Goal: Information Seeking & Learning: Learn about a topic

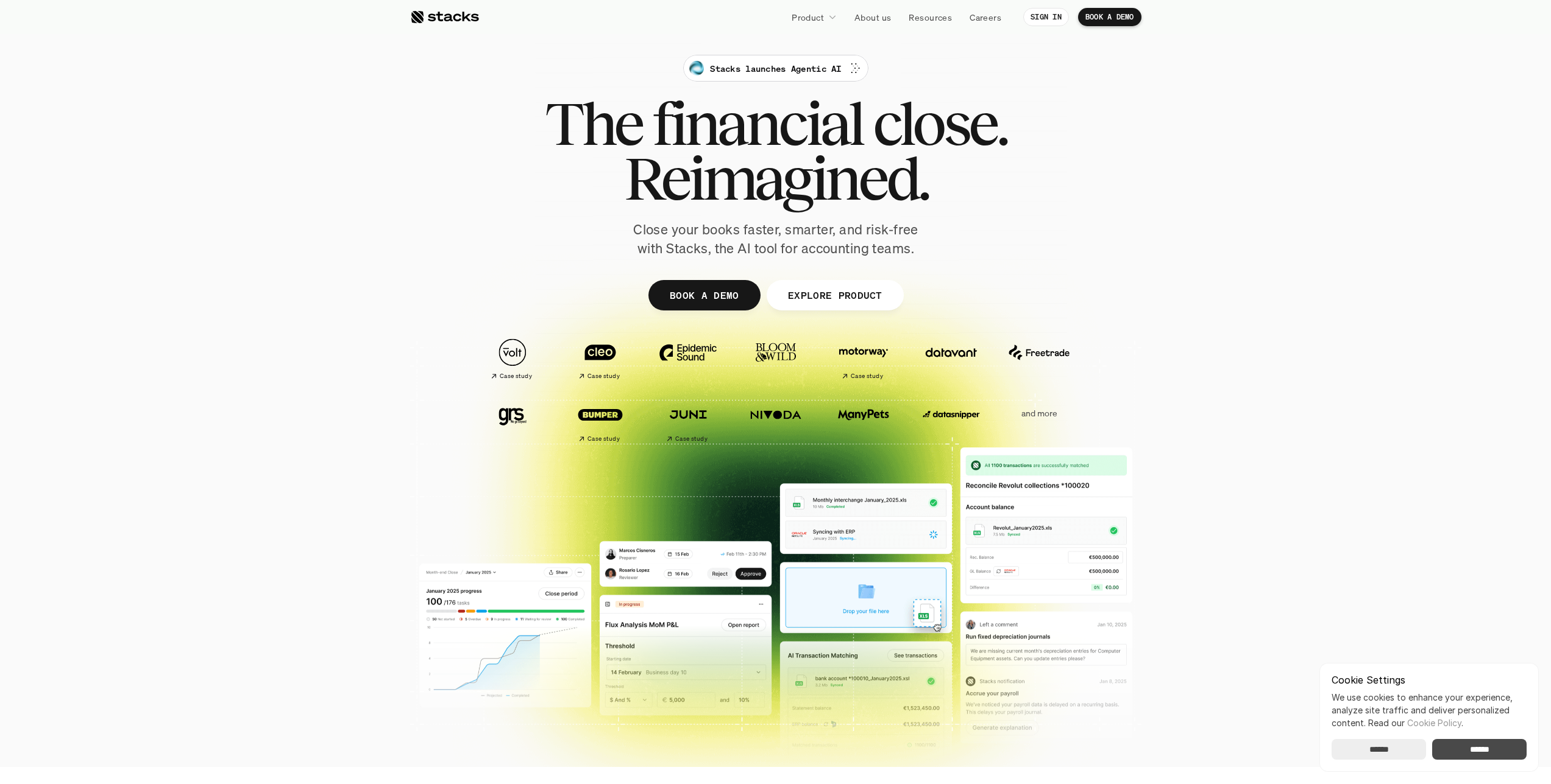
click at [1481, 745] on input "******" at bounding box center [1479, 749] width 95 height 21
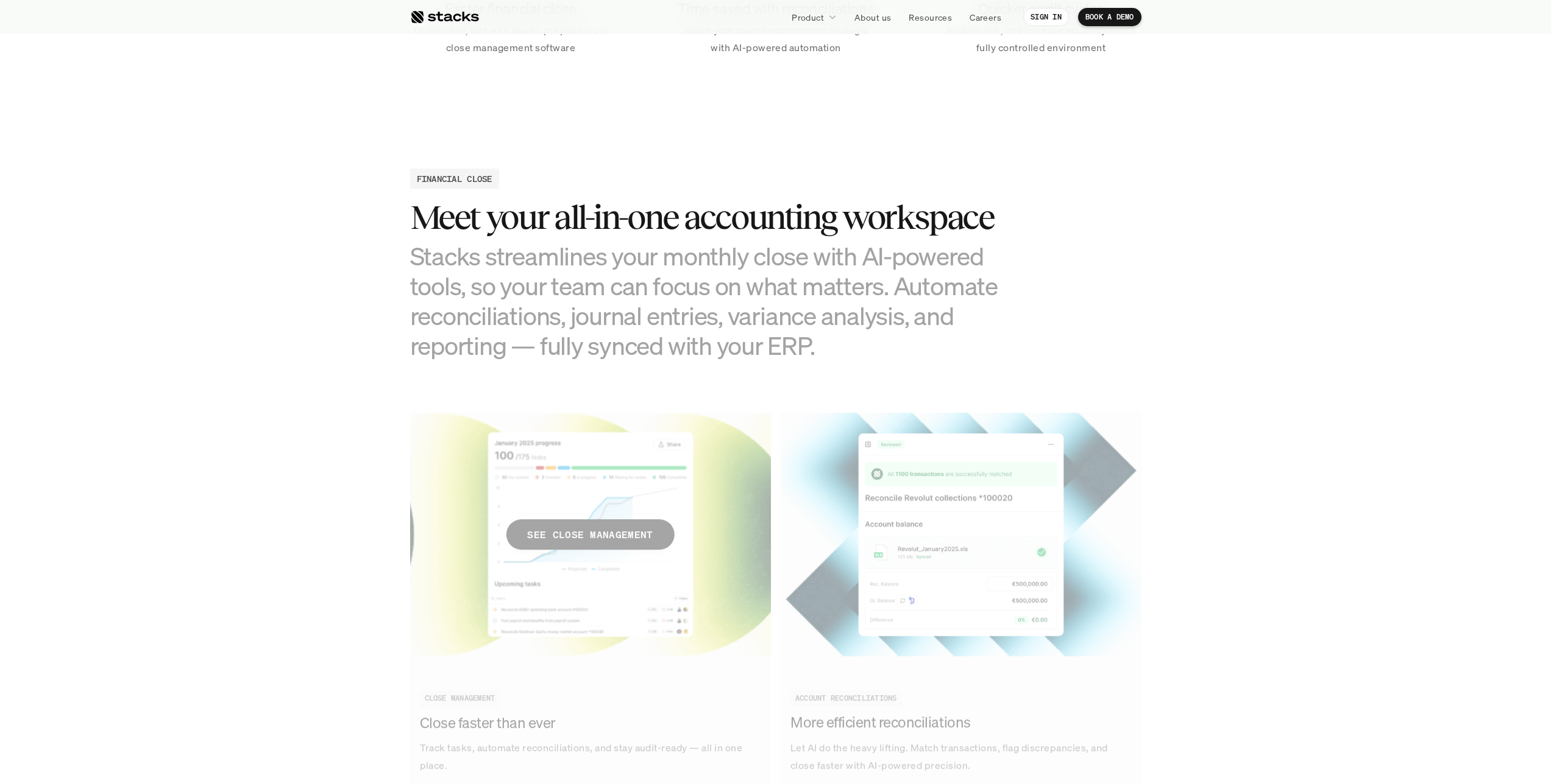
scroll to position [1274, 0]
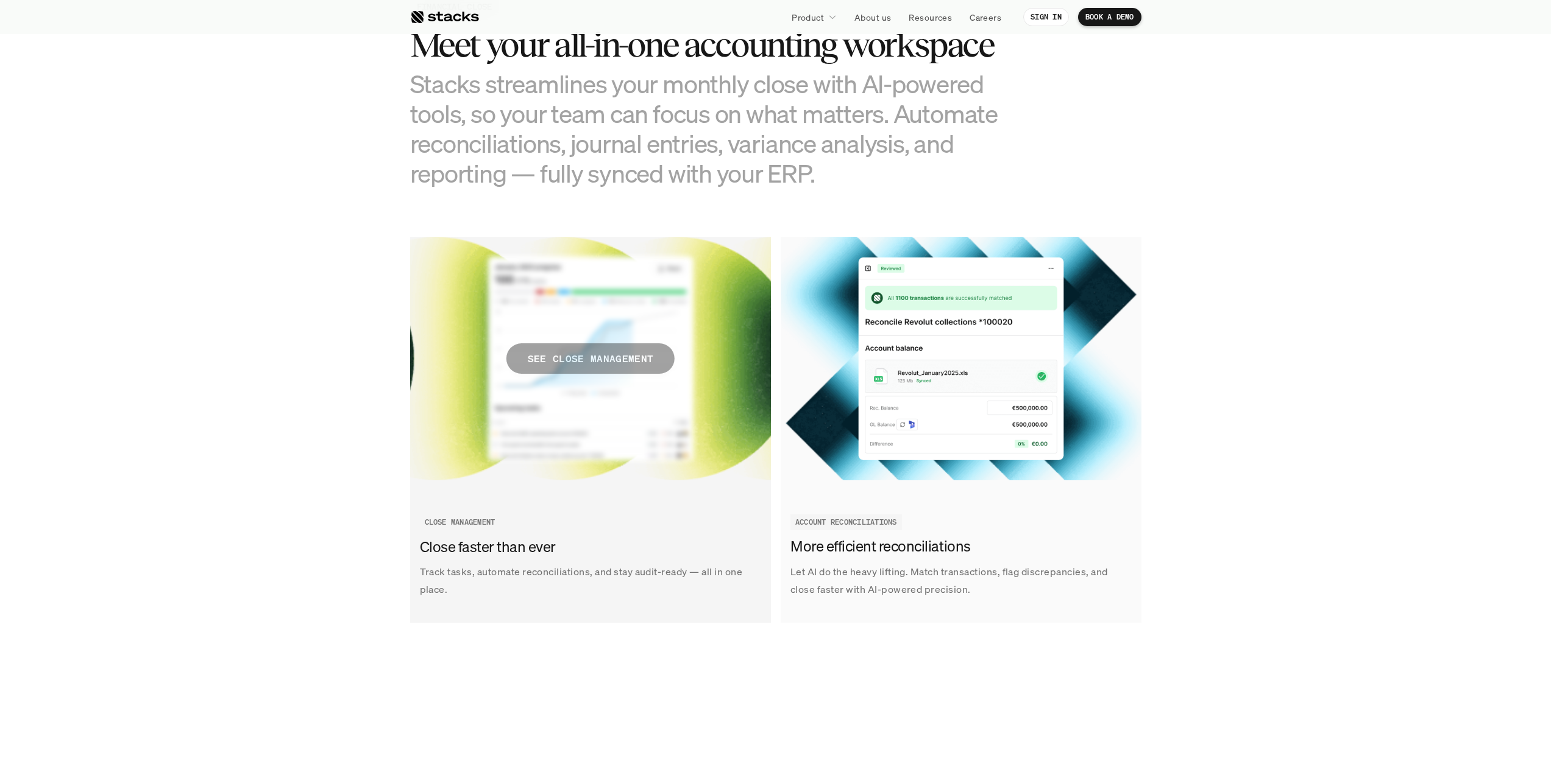
click at [639, 363] on p "SEE CLOSE MANAGEMENT" at bounding box center [590, 359] width 126 height 18
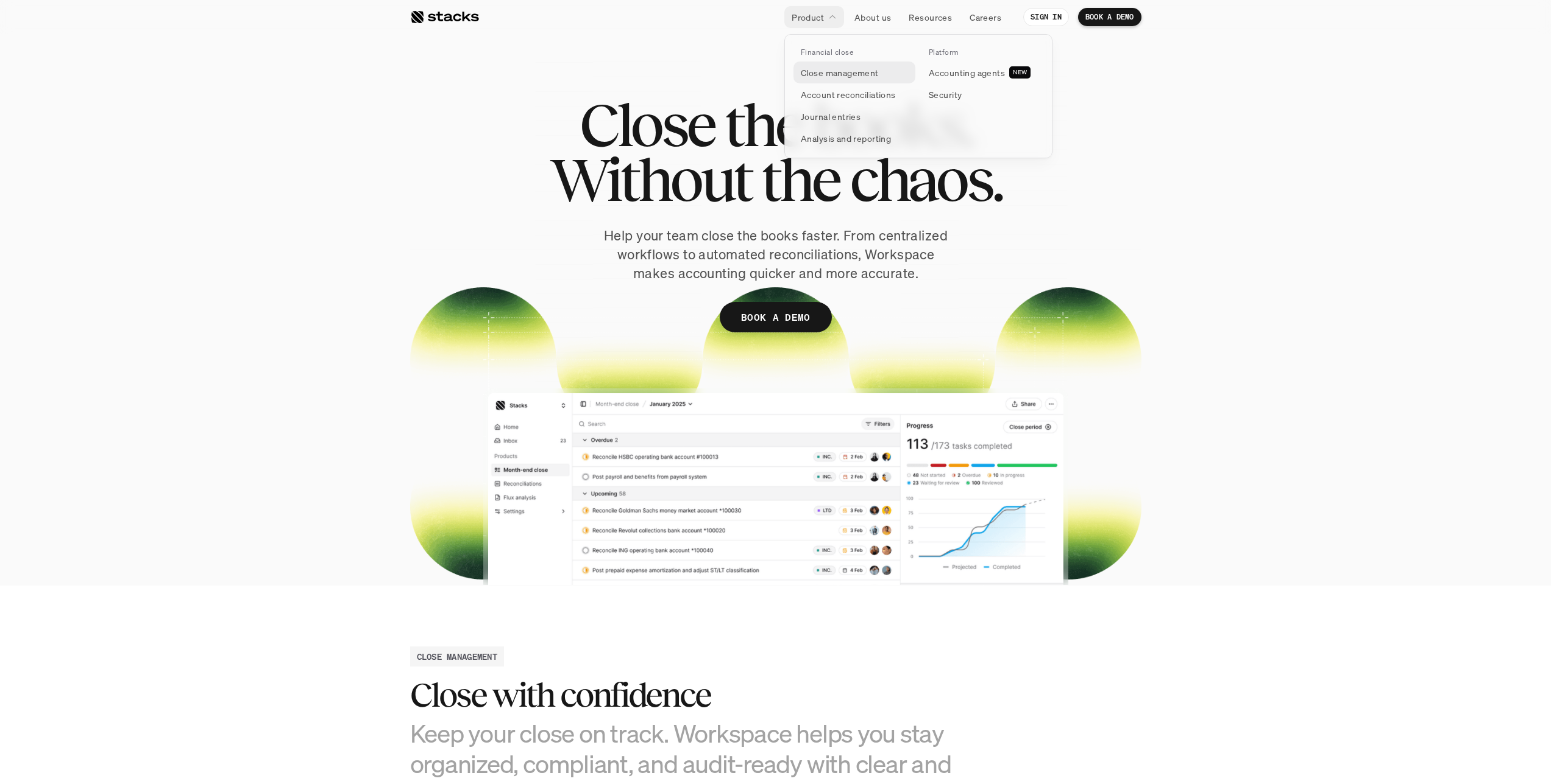
click at [848, 73] on p "Close management" at bounding box center [839, 73] width 78 height 13
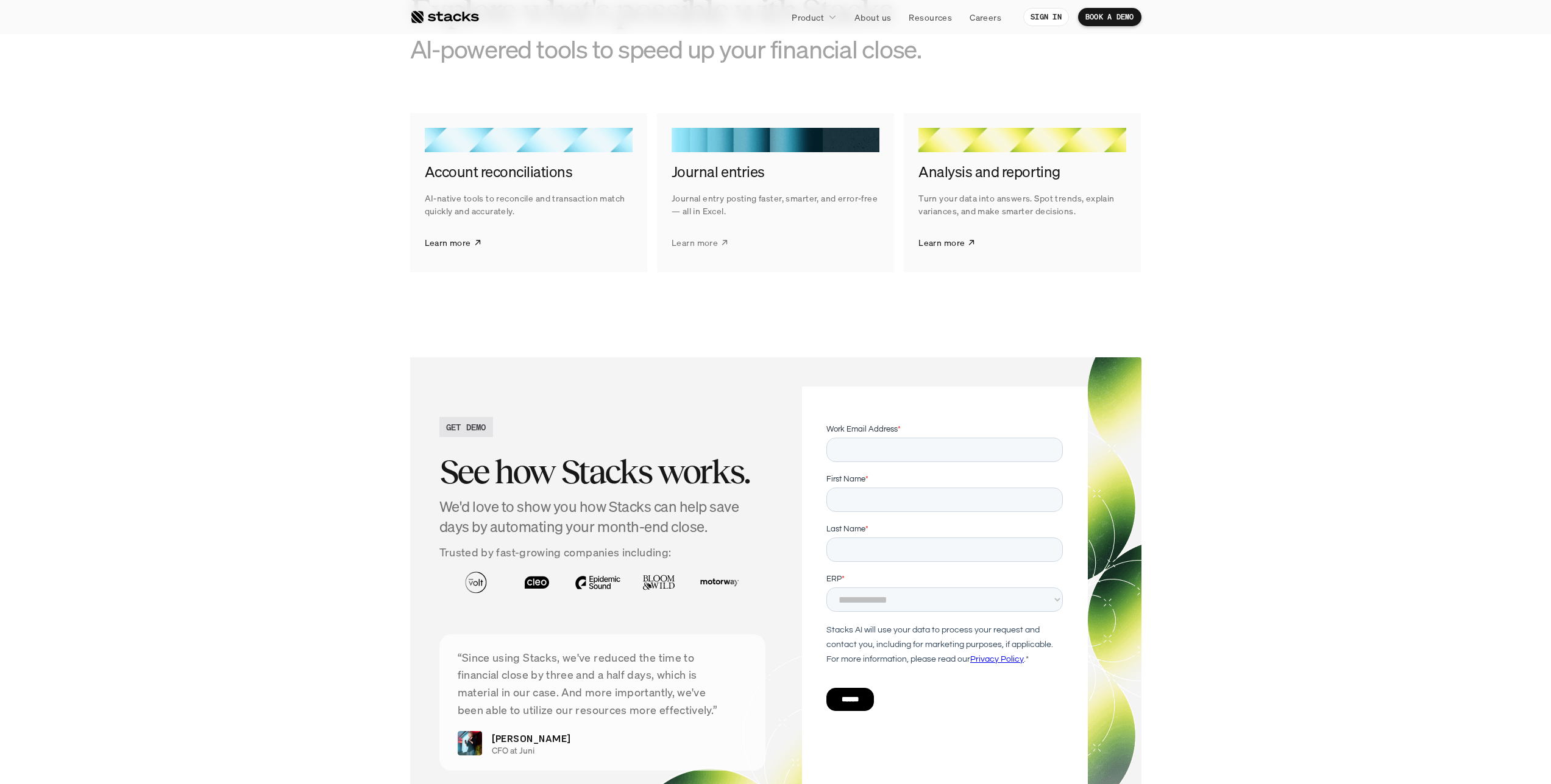
scroll to position [1753, 0]
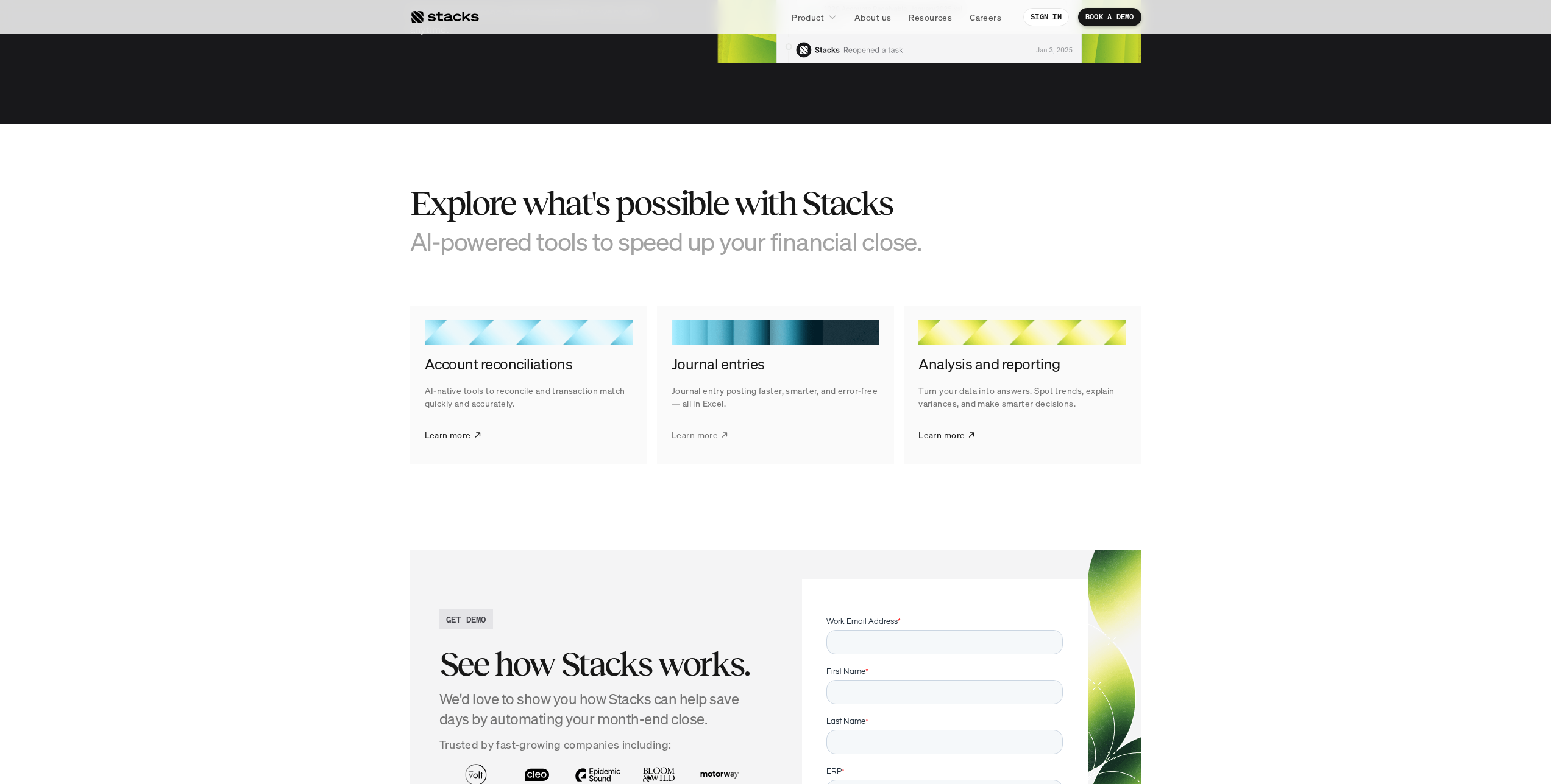
click at [706, 439] on p "Learn more" at bounding box center [695, 435] width 46 height 13
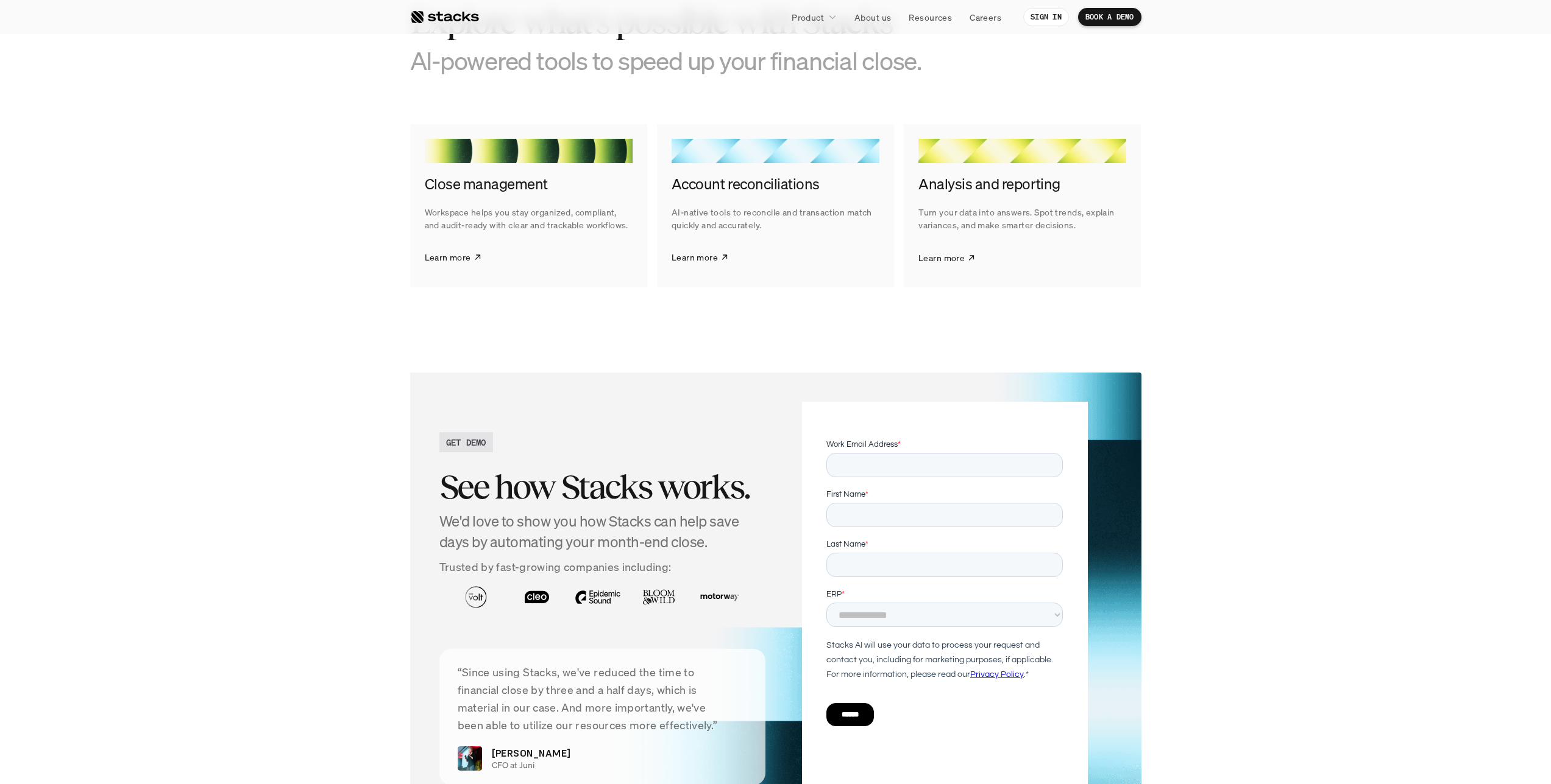
scroll to position [1823, 0]
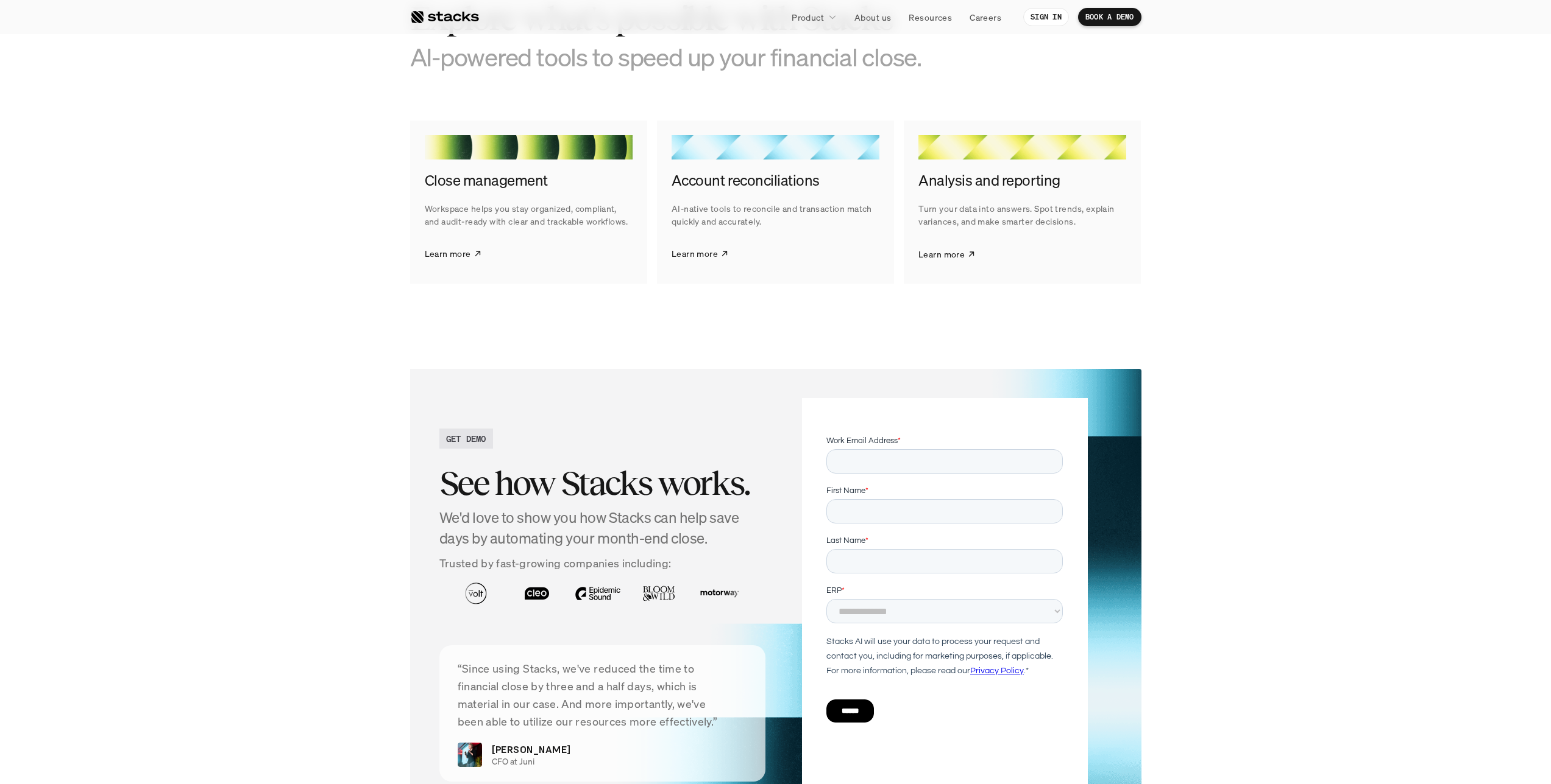
click at [1028, 210] on p "Turn your data into answers. Spot trends, explain variances, and make smarter d…" at bounding box center [1022, 215] width 208 height 26
click at [1030, 184] on h4 "Analysis and reporting" at bounding box center [1022, 181] width 208 height 21
click at [1031, 153] on div at bounding box center [1022, 148] width 208 height 24
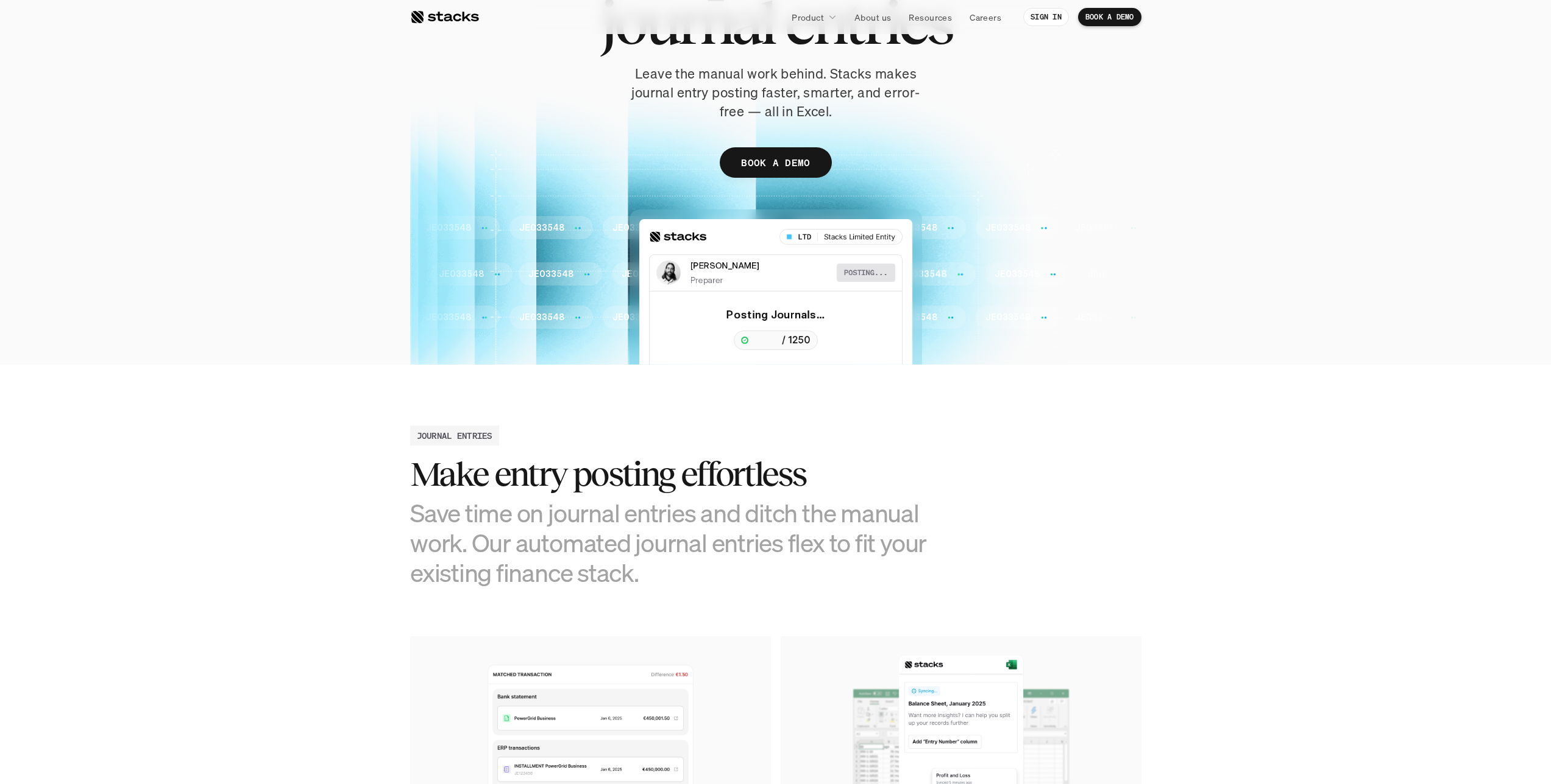
scroll to position [0, 0]
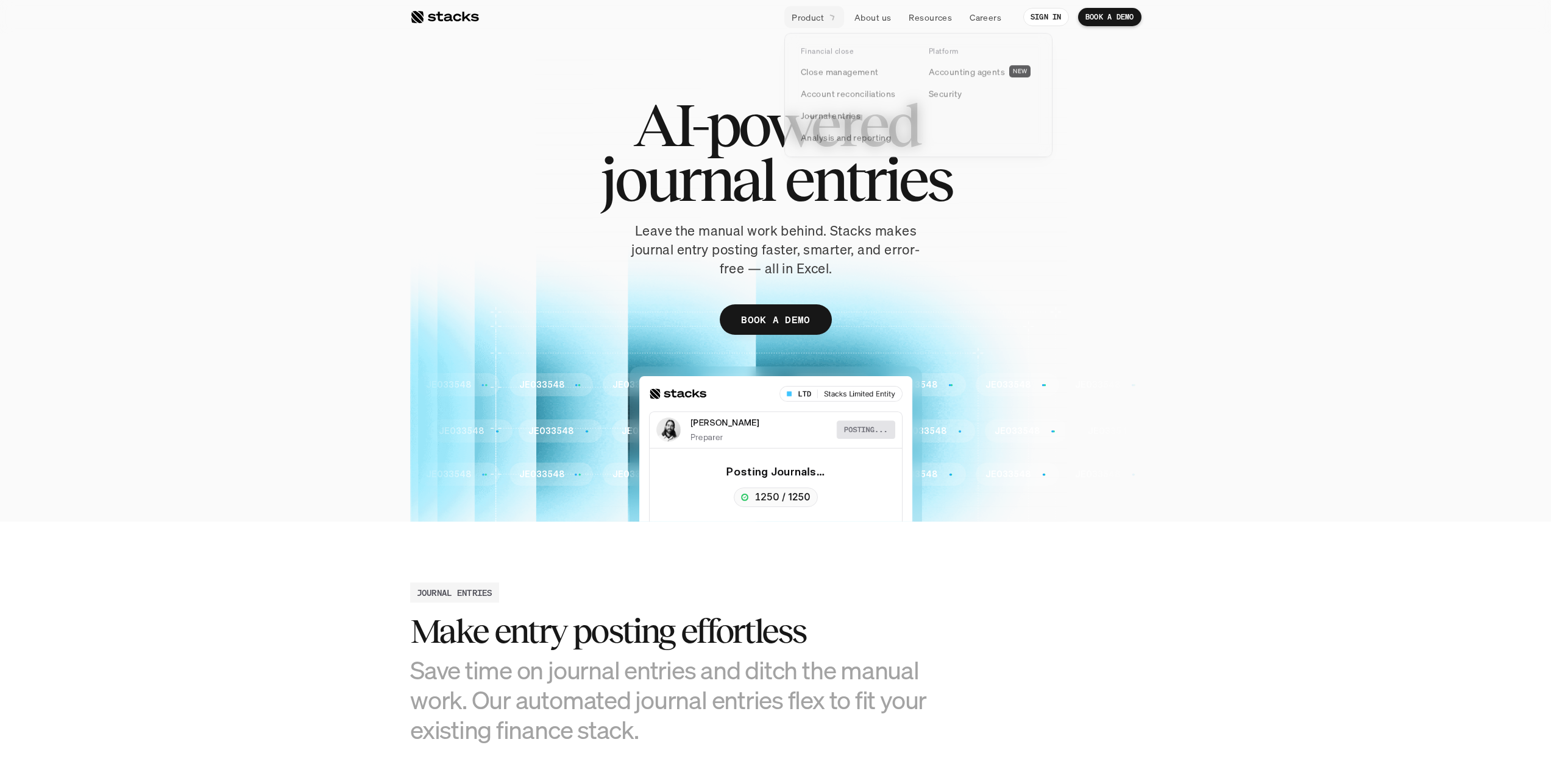
click at [1055, 224] on div "AI-powered journal entries Leave the manual work behind. Stacks makes journal e…" at bounding box center [776, 222] width 732 height 249
click at [877, 16] on p "About us" at bounding box center [872, 17] width 37 height 13
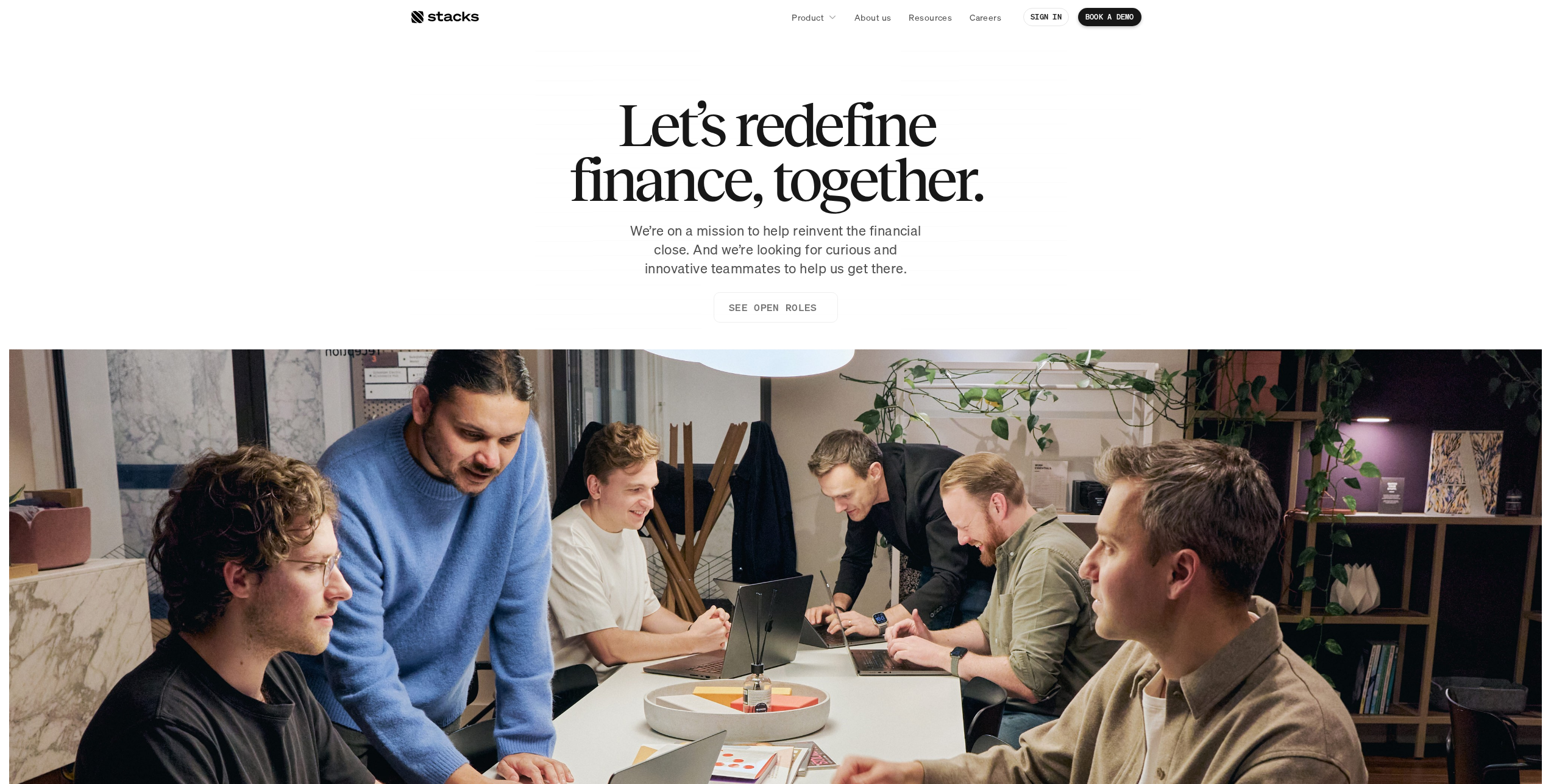
click at [787, 304] on p "SEE OPEN ROLES" at bounding box center [772, 308] width 88 height 18
click at [930, 22] on p "Resources" at bounding box center [929, 17] width 43 height 13
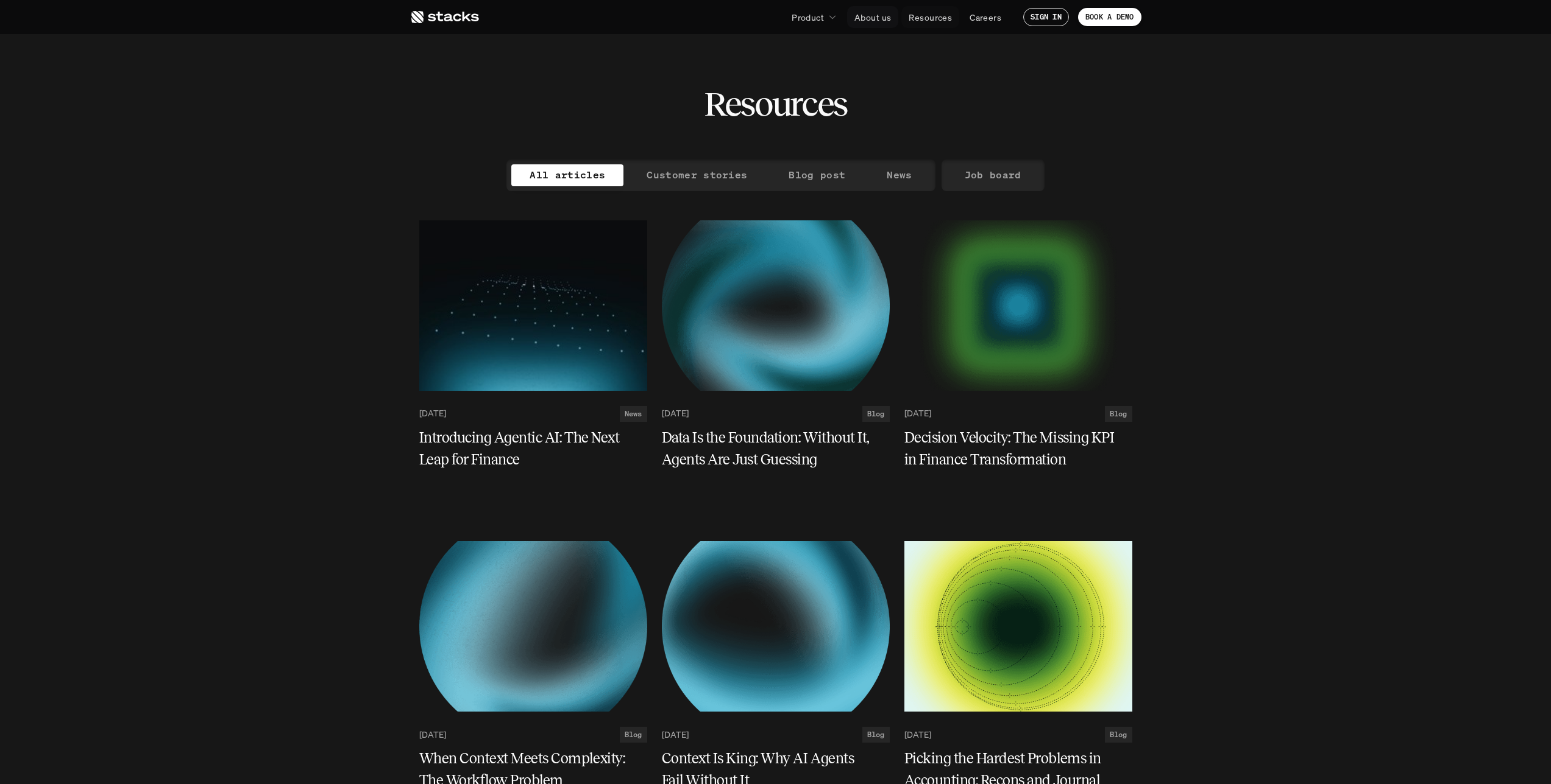
click at [880, 20] on p "About us" at bounding box center [872, 17] width 37 height 13
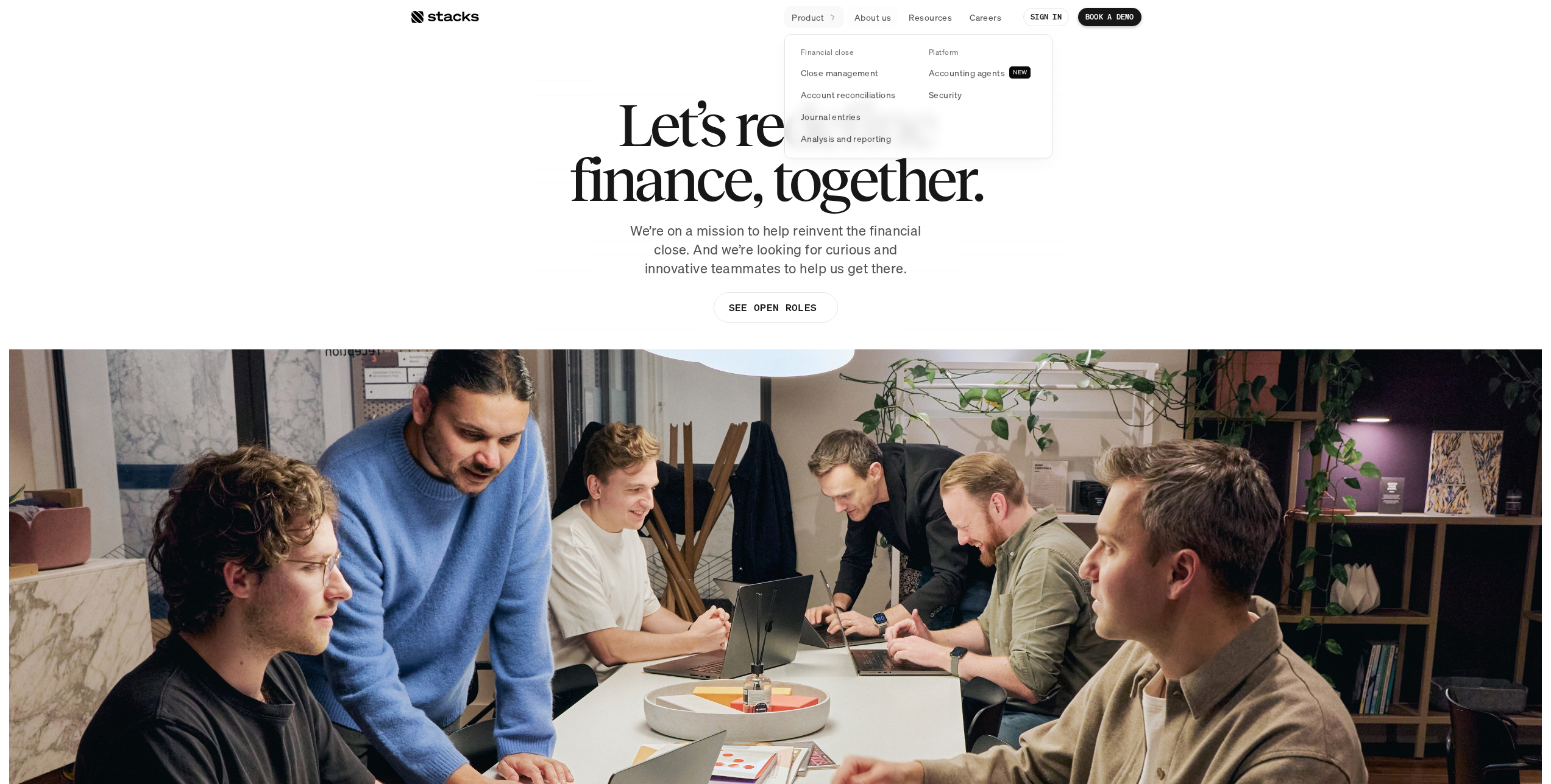
click at [821, 22] on p "Product" at bounding box center [807, 17] width 32 height 13
click at [959, 76] on p "Accounting agents" at bounding box center [966, 73] width 76 height 13
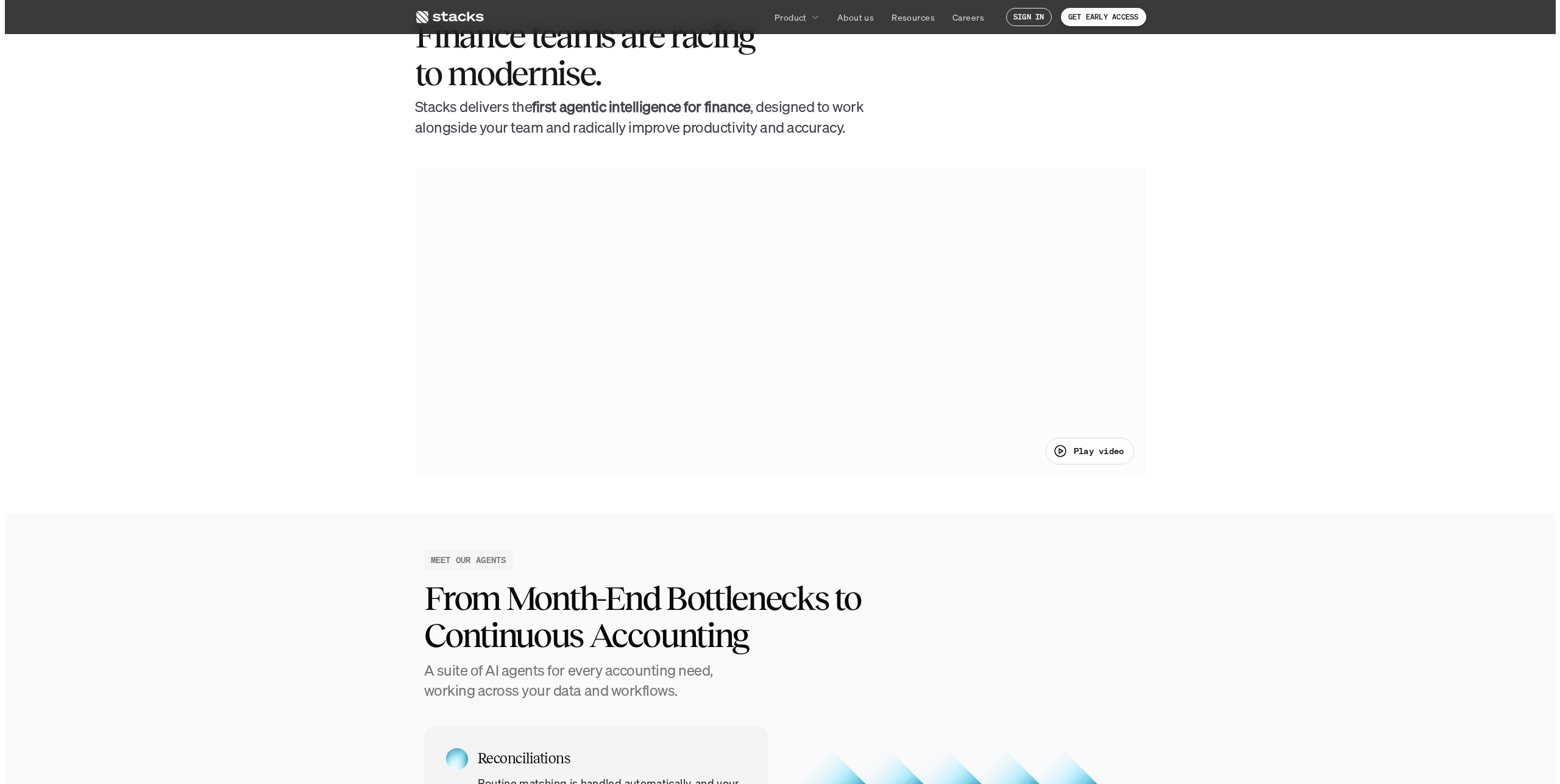
scroll to position [789, 0]
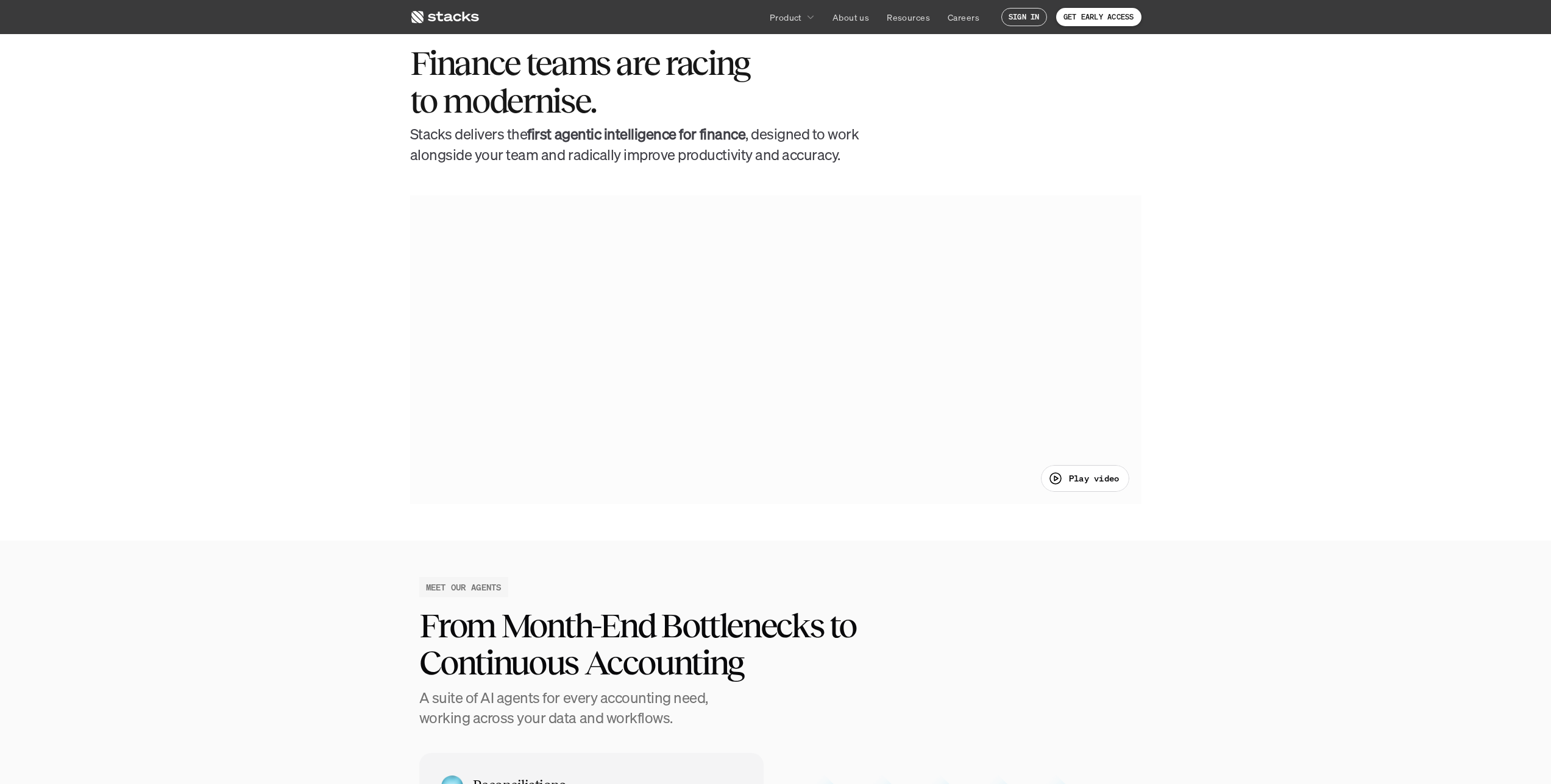
click at [1069, 473] on p "Play video" at bounding box center [1094, 478] width 51 height 13
